Goal: Task Accomplishment & Management: Use online tool/utility

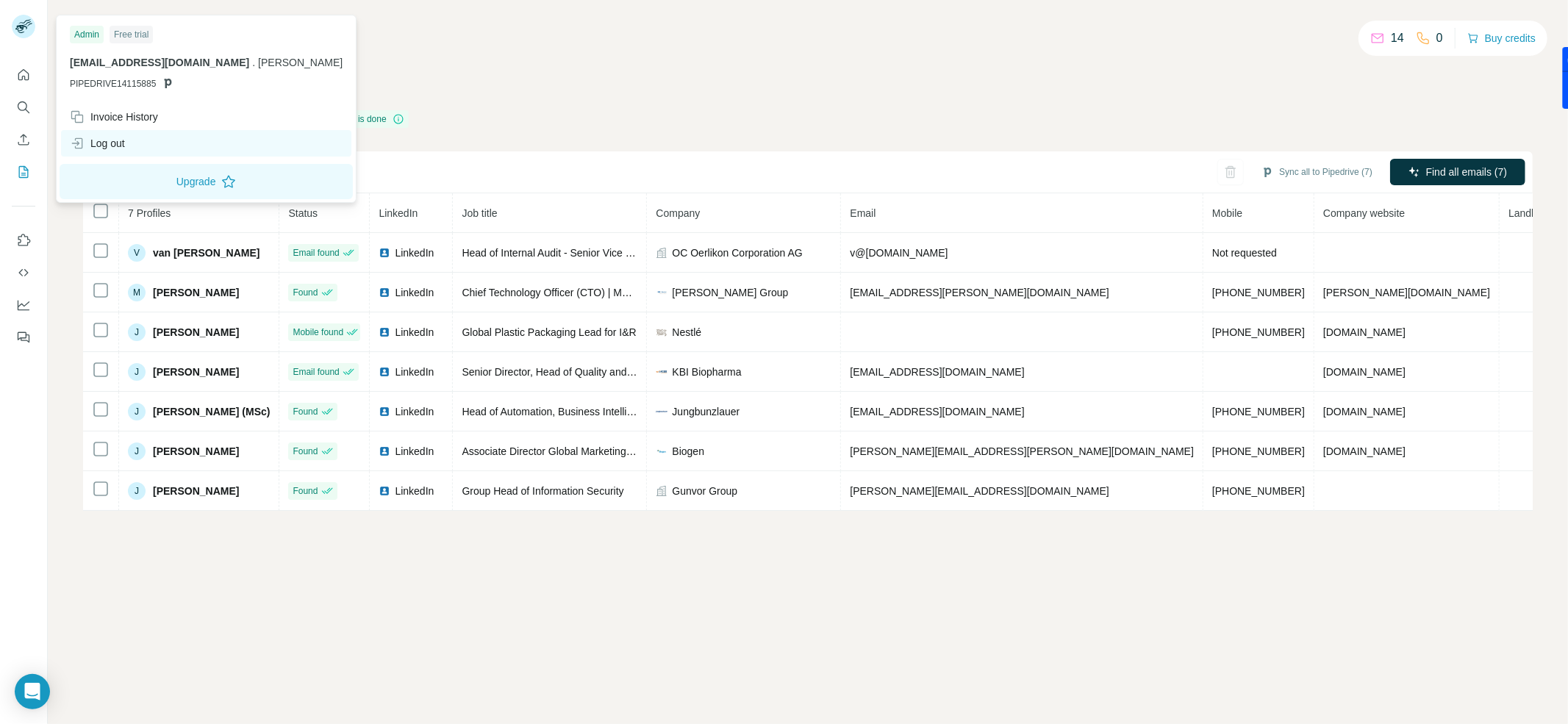
click at [125, 141] on div "Log out" at bounding box center [97, 144] width 55 height 15
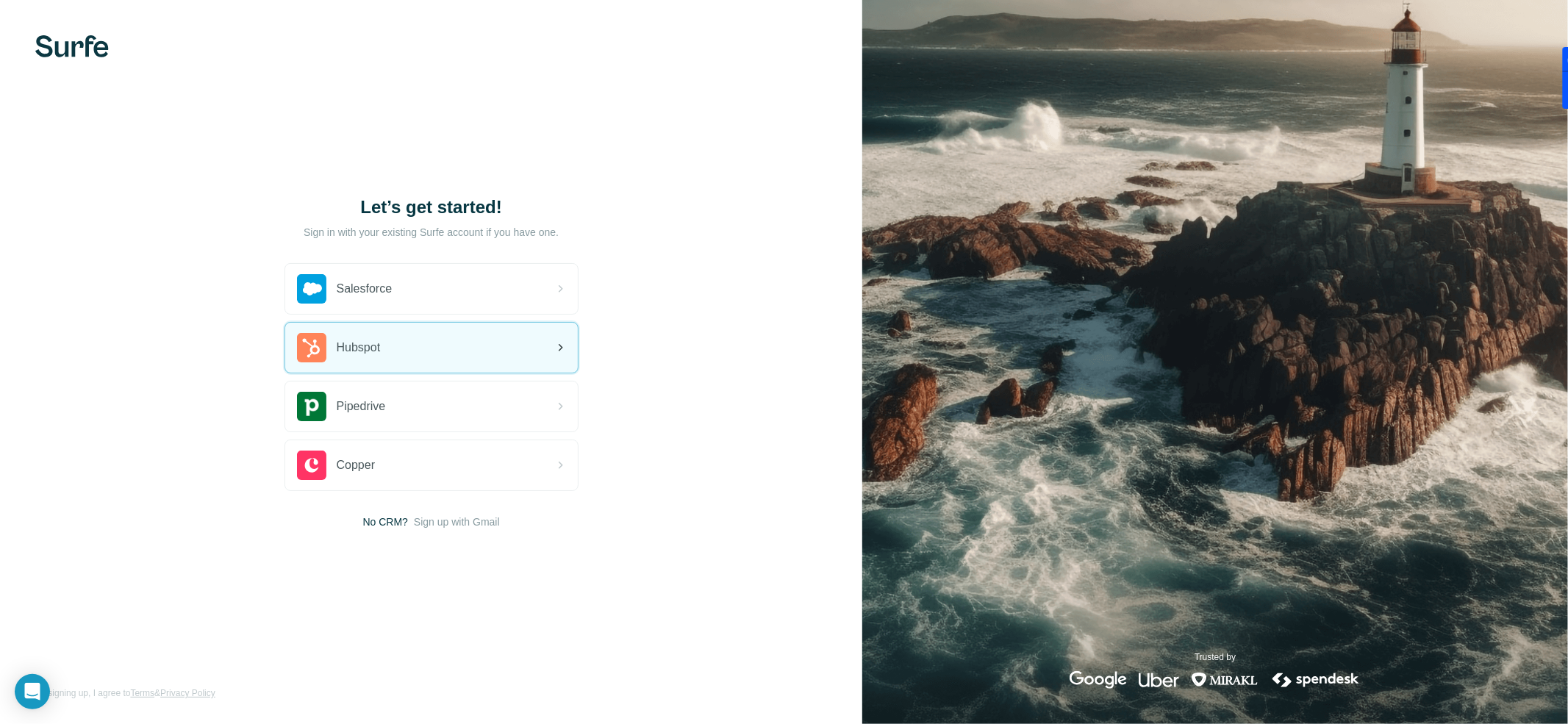
click at [557, 347] on icon at bounding box center [560, 348] width 18 height 18
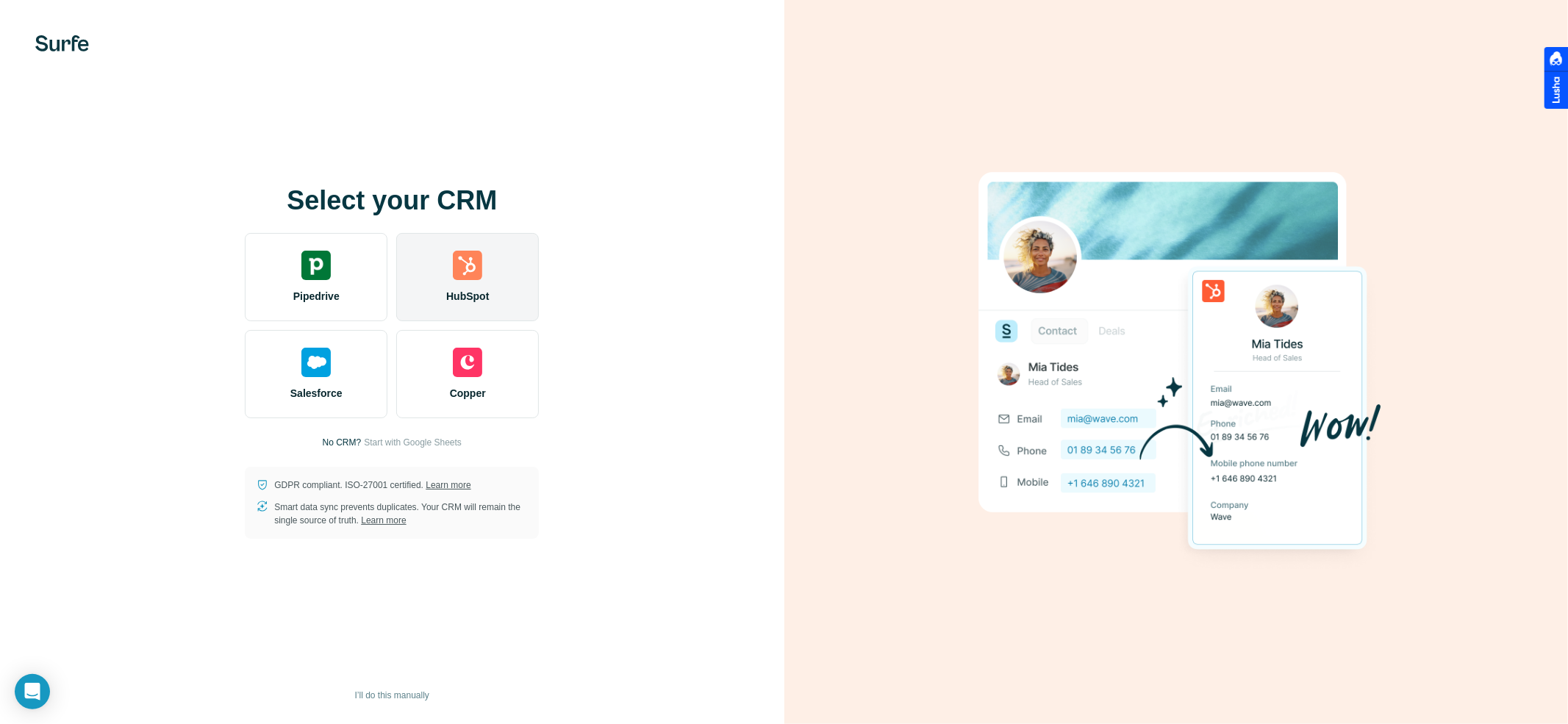
click at [467, 285] on div "HubSpot" at bounding box center [467, 277] width 143 height 88
click at [473, 265] on img at bounding box center [467, 265] width 29 height 29
click at [479, 284] on div "HubSpot" at bounding box center [467, 277] width 143 height 88
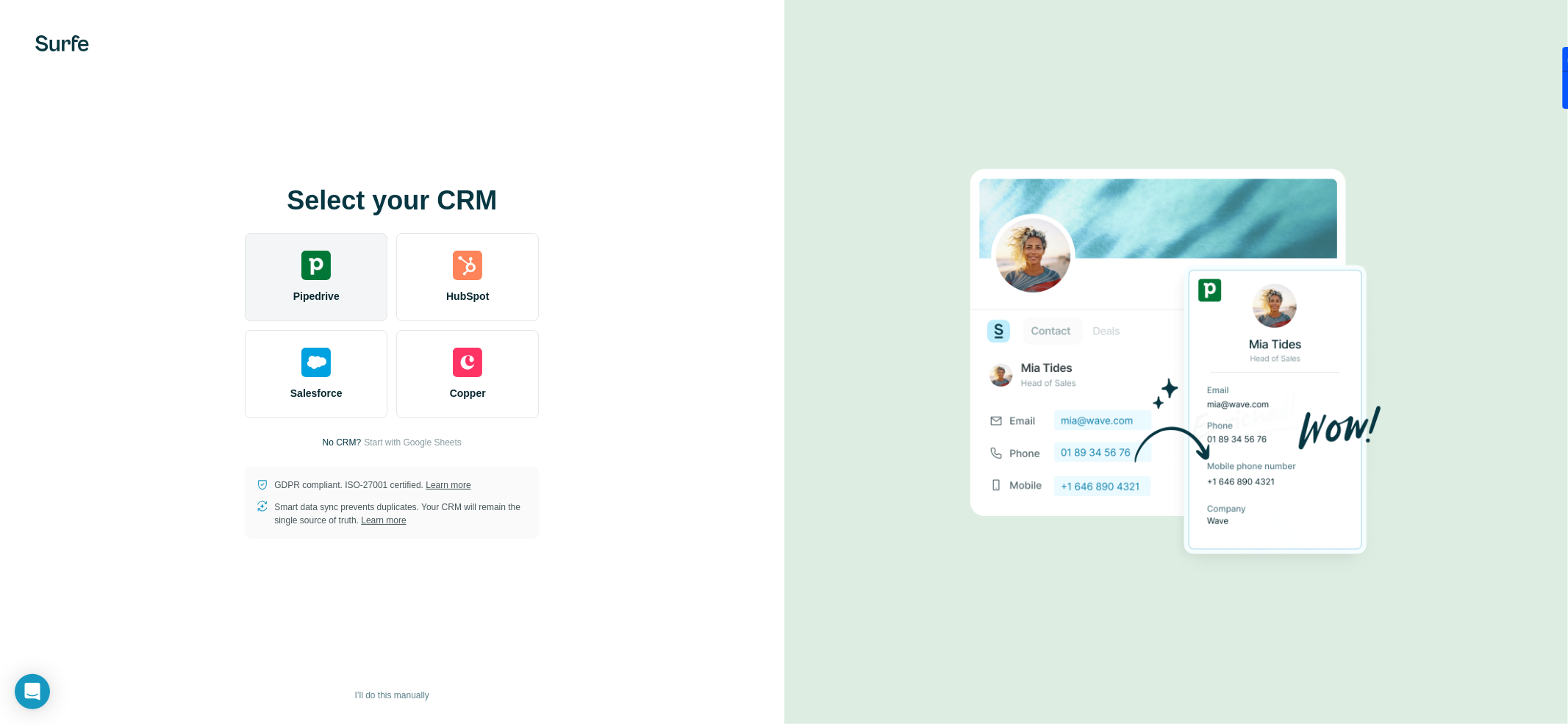
click at [278, 269] on div "Pipedrive" at bounding box center [316, 277] width 143 height 88
click at [342, 275] on div "Pipedrive" at bounding box center [316, 277] width 143 height 88
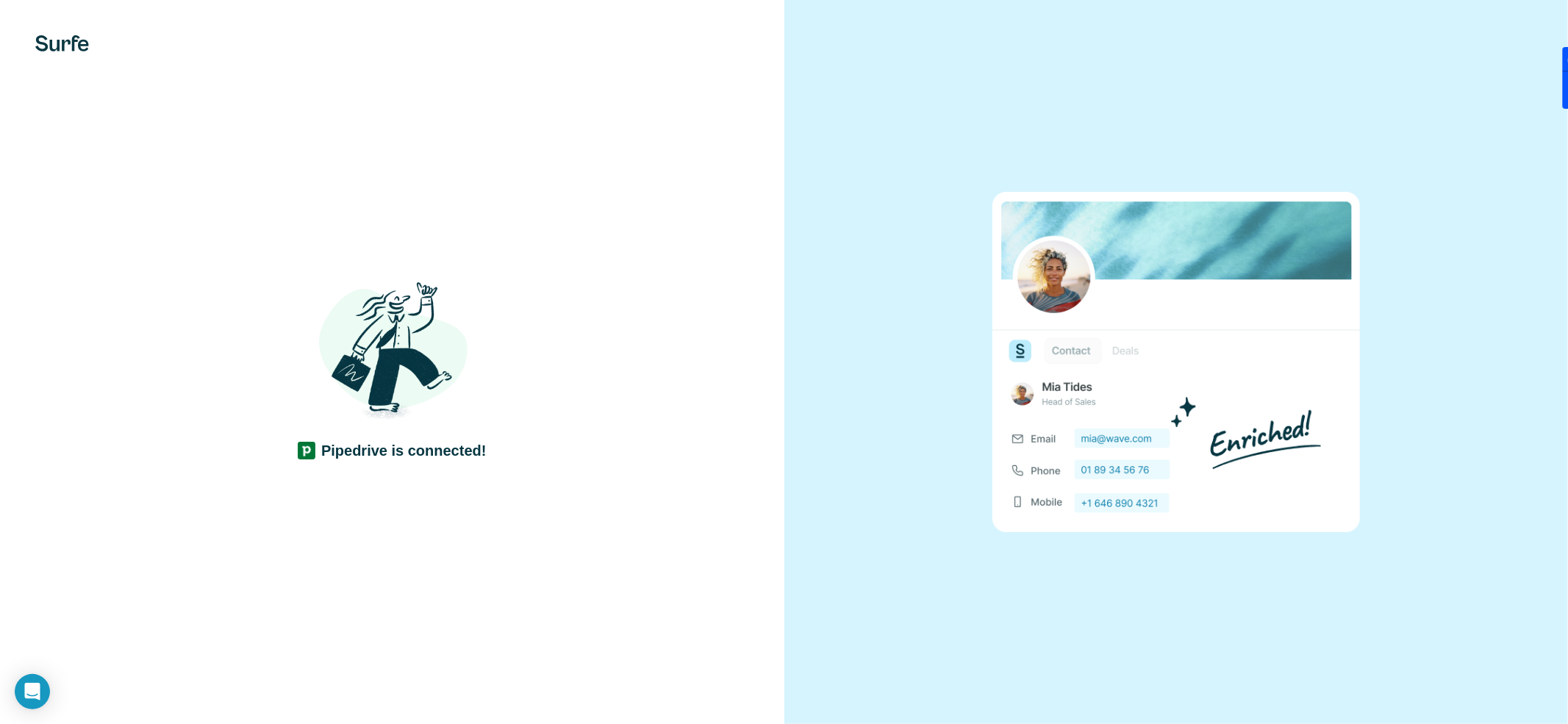
click at [764, 543] on div "Pipedrive is connected!" at bounding box center [392, 362] width 784 height 724
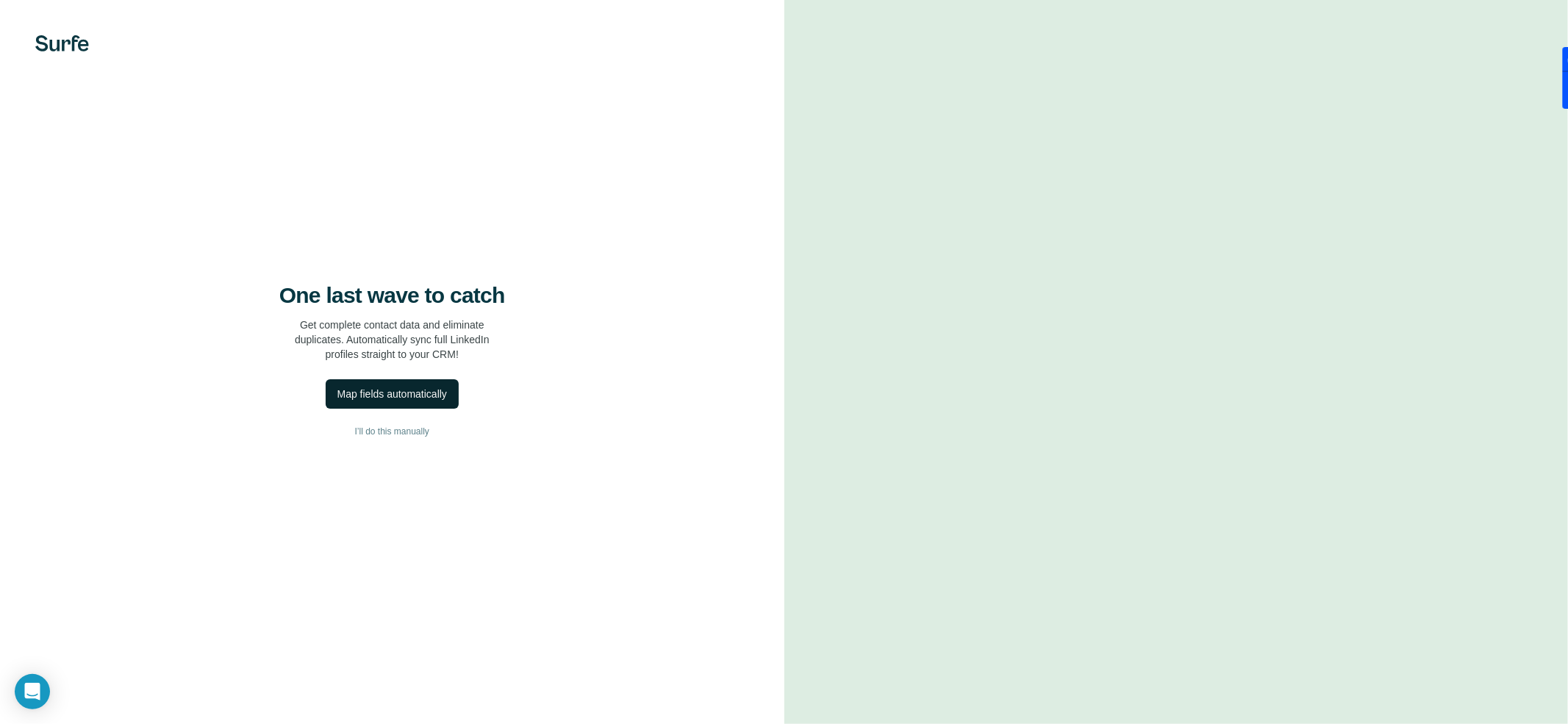
click at [403, 404] on button "Map fields automatically" at bounding box center [392, 394] width 133 height 29
